Goal: Transaction & Acquisition: Purchase product/service

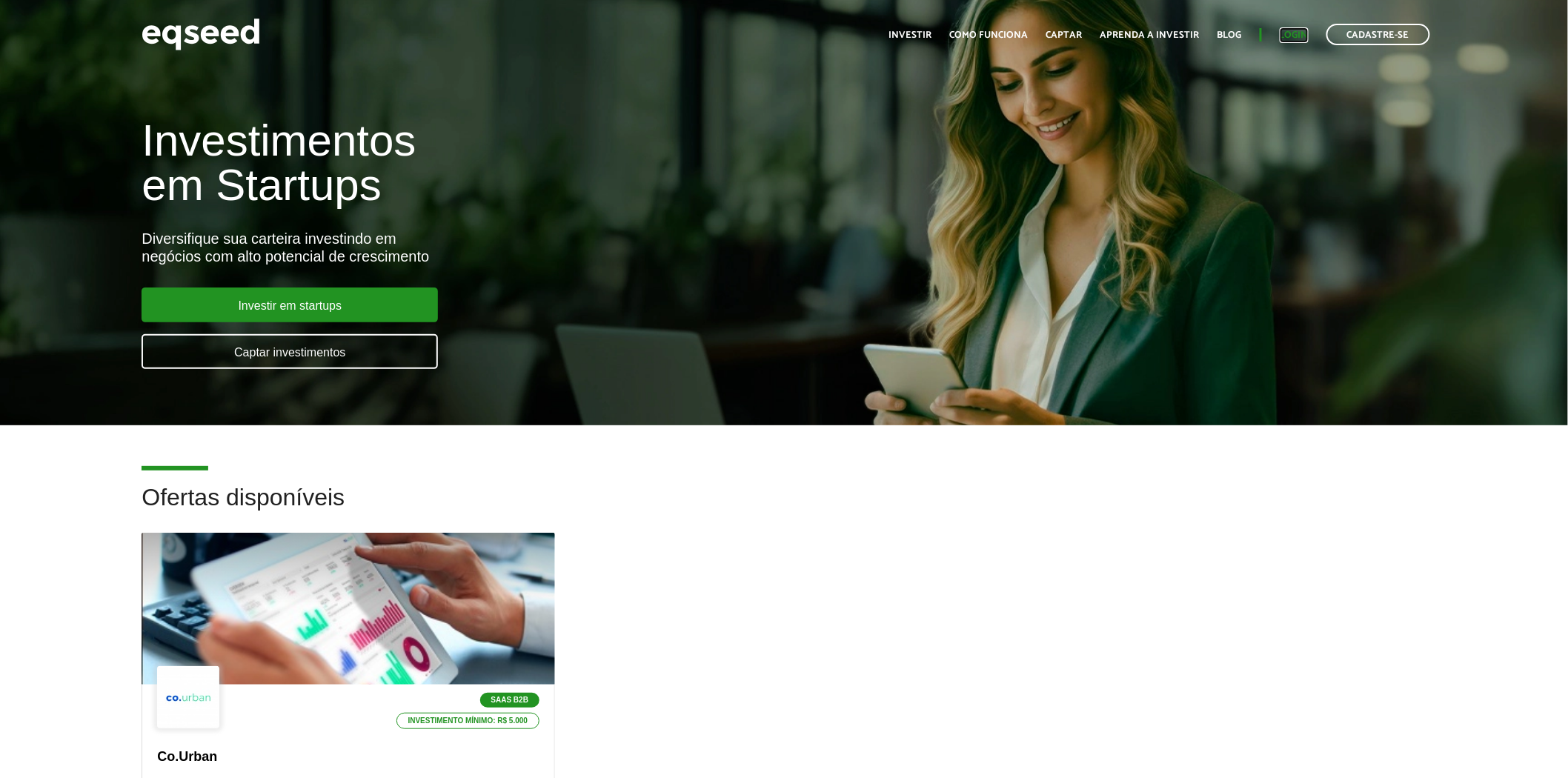
click at [1300, 35] on link "Login" at bounding box center [1295, 35] width 29 height 9
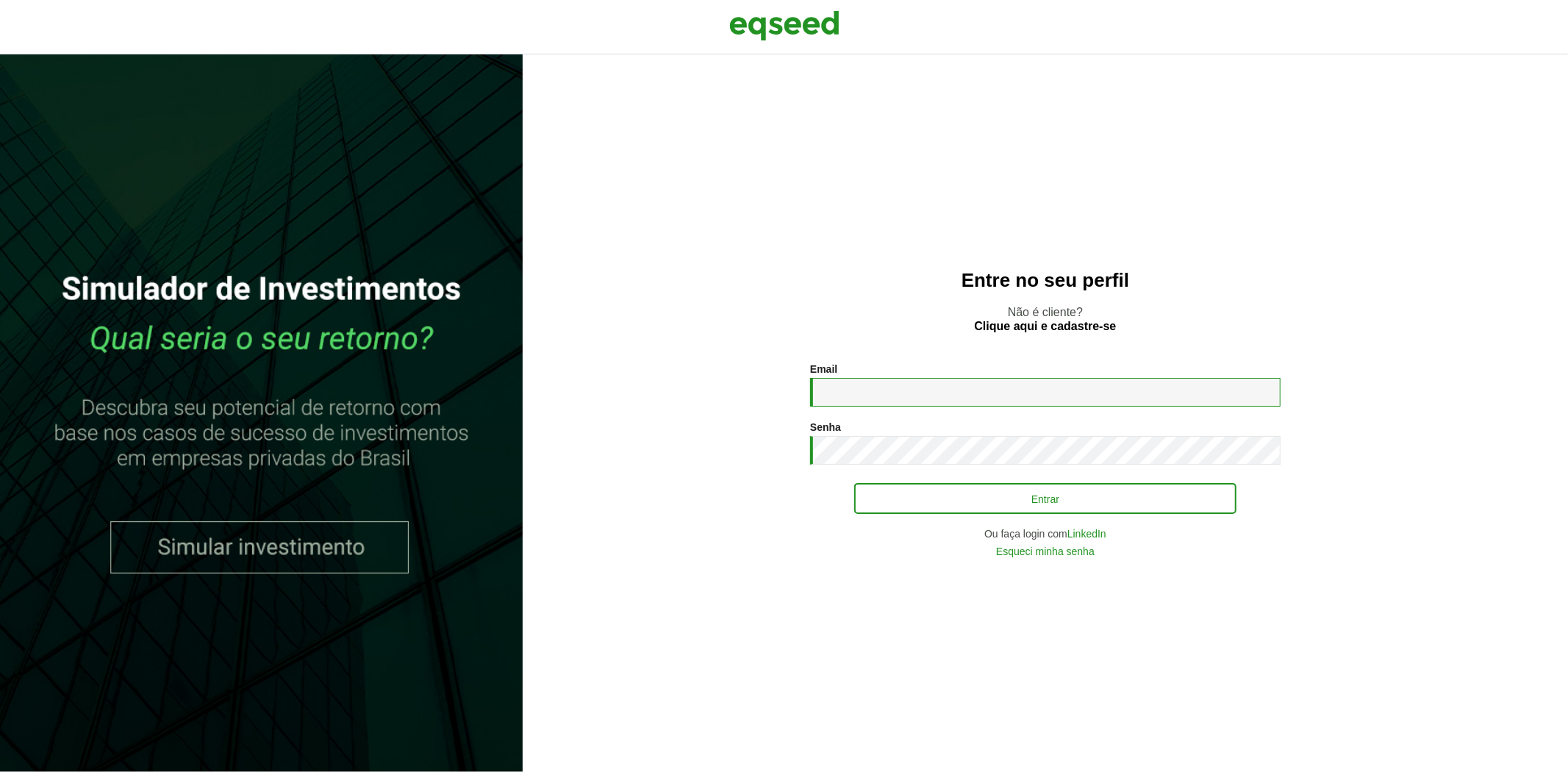
type input "**********"
click at [923, 495] on button "Entrar" at bounding box center [1046, 498] width 383 height 28
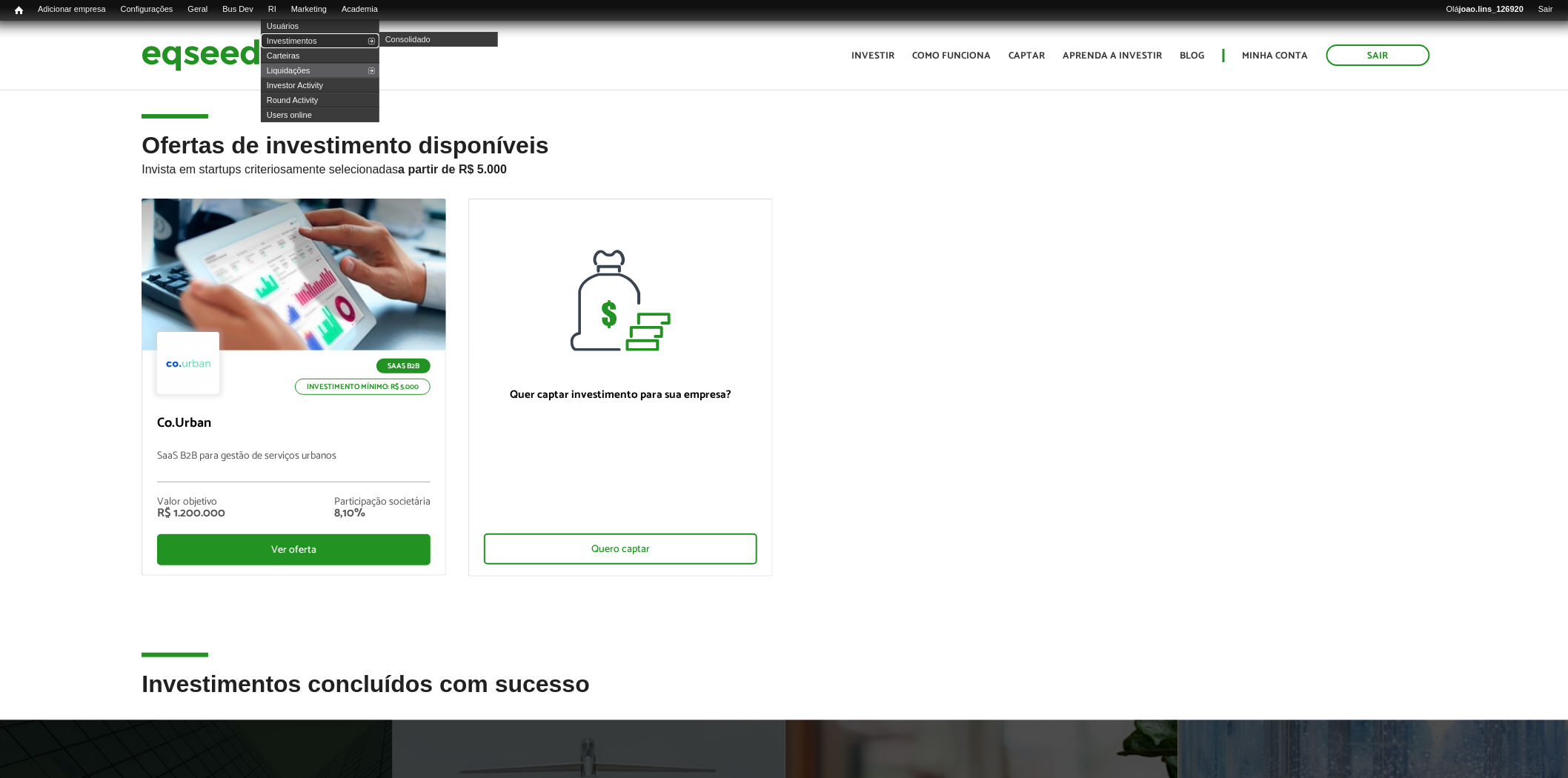
click at [304, 36] on link "Investimentos" at bounding box center [320, 40] width 119 height 15
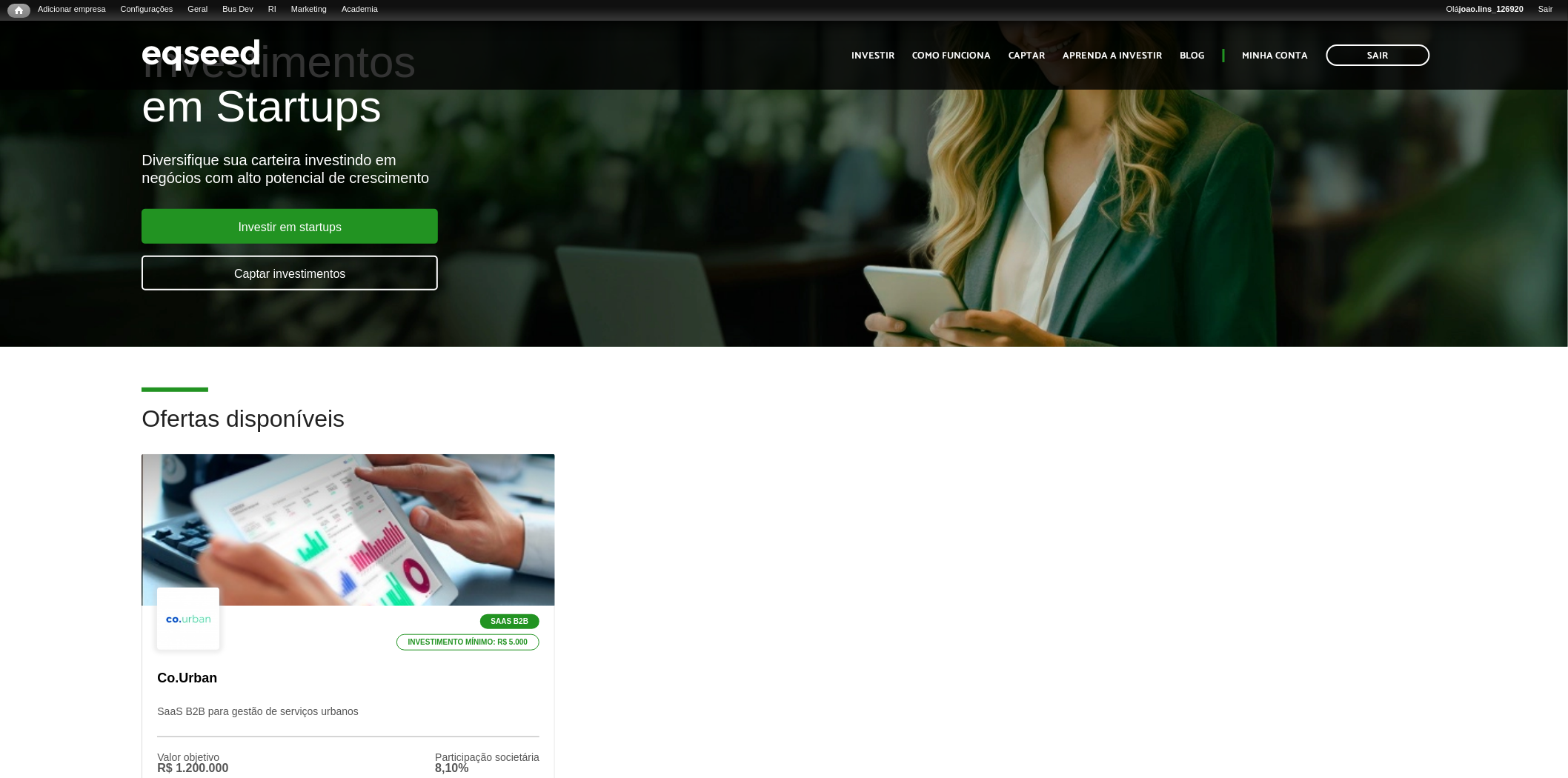
scroll to position [246, 0]
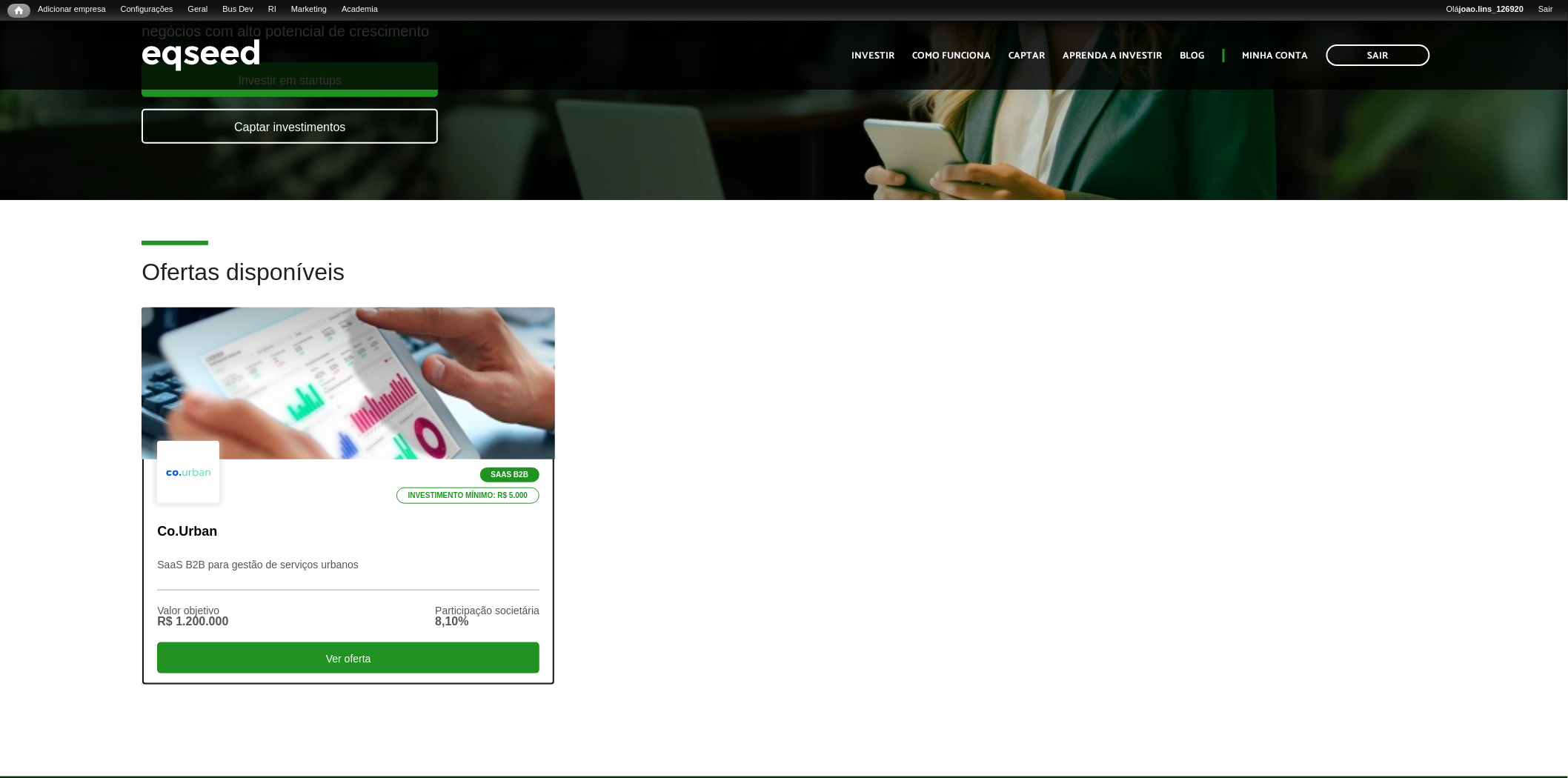
click at [421, 385] on div at bounding box center [349, 383] width 496 height 182
